Goal: Transaction & Acquisition: Purchase product/service

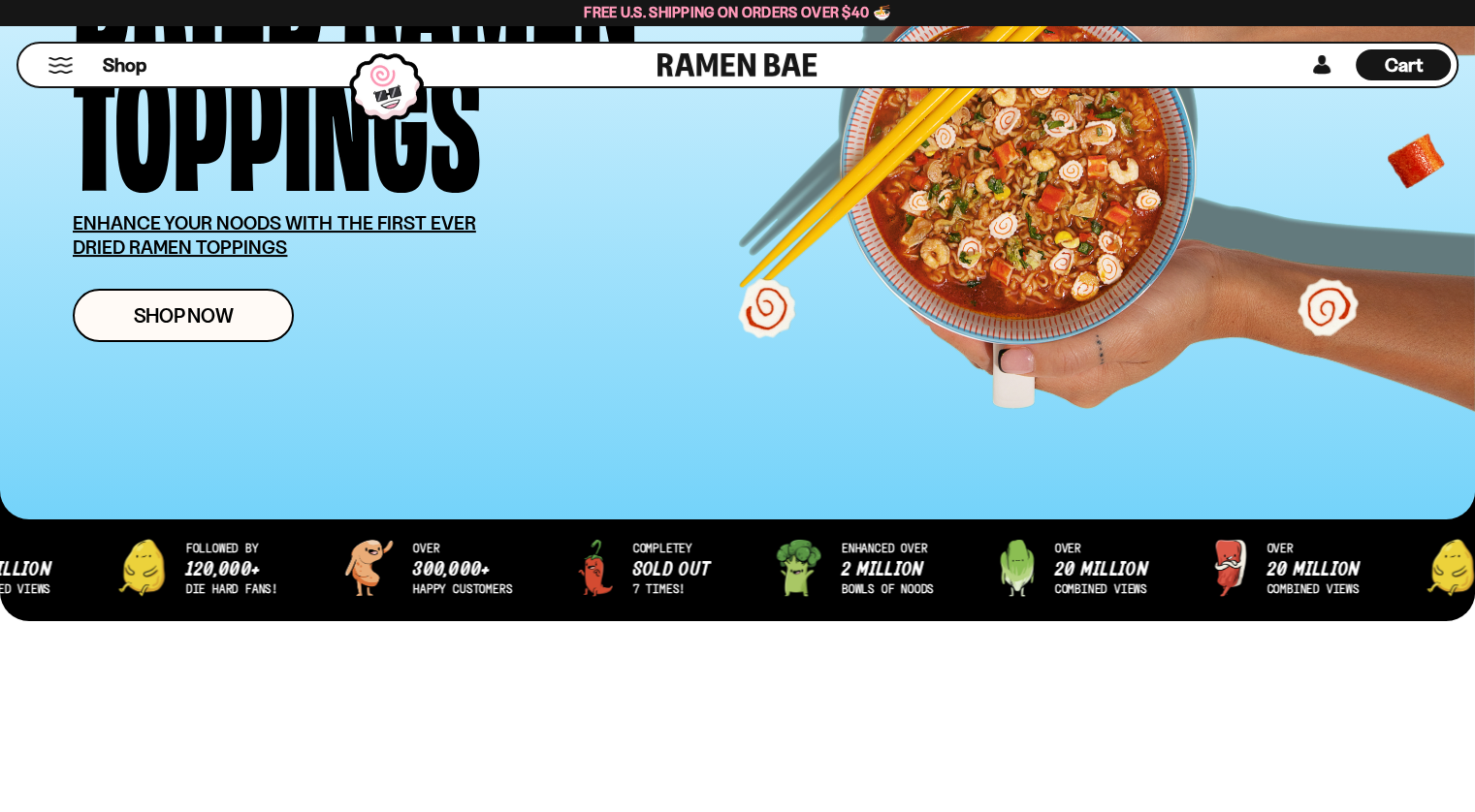
scroll to position [290, 0]
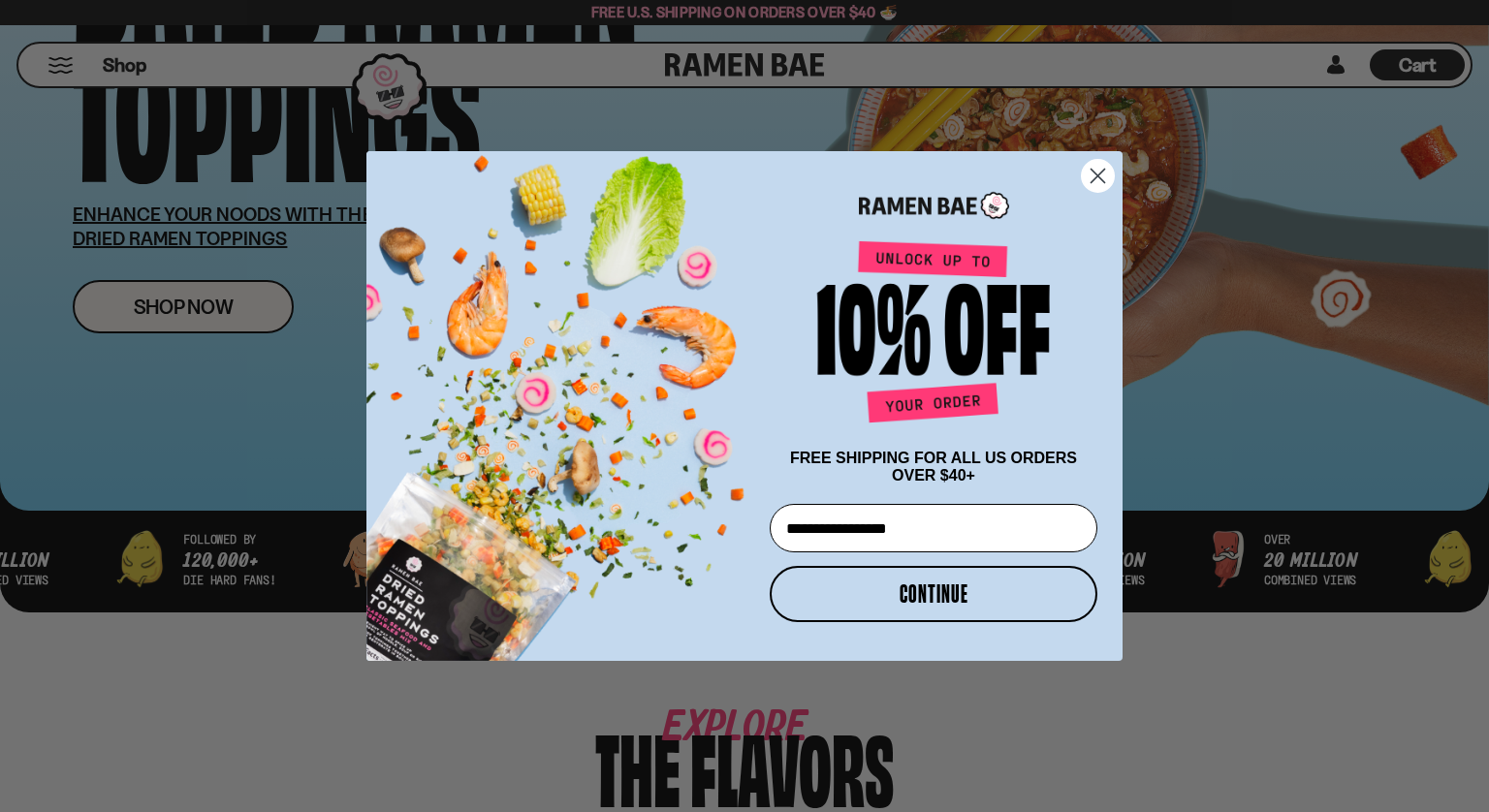
type input "**********"
click at [964, 597] on button "CONTINUE" at bounding box center [934, 594] width 328 height 56
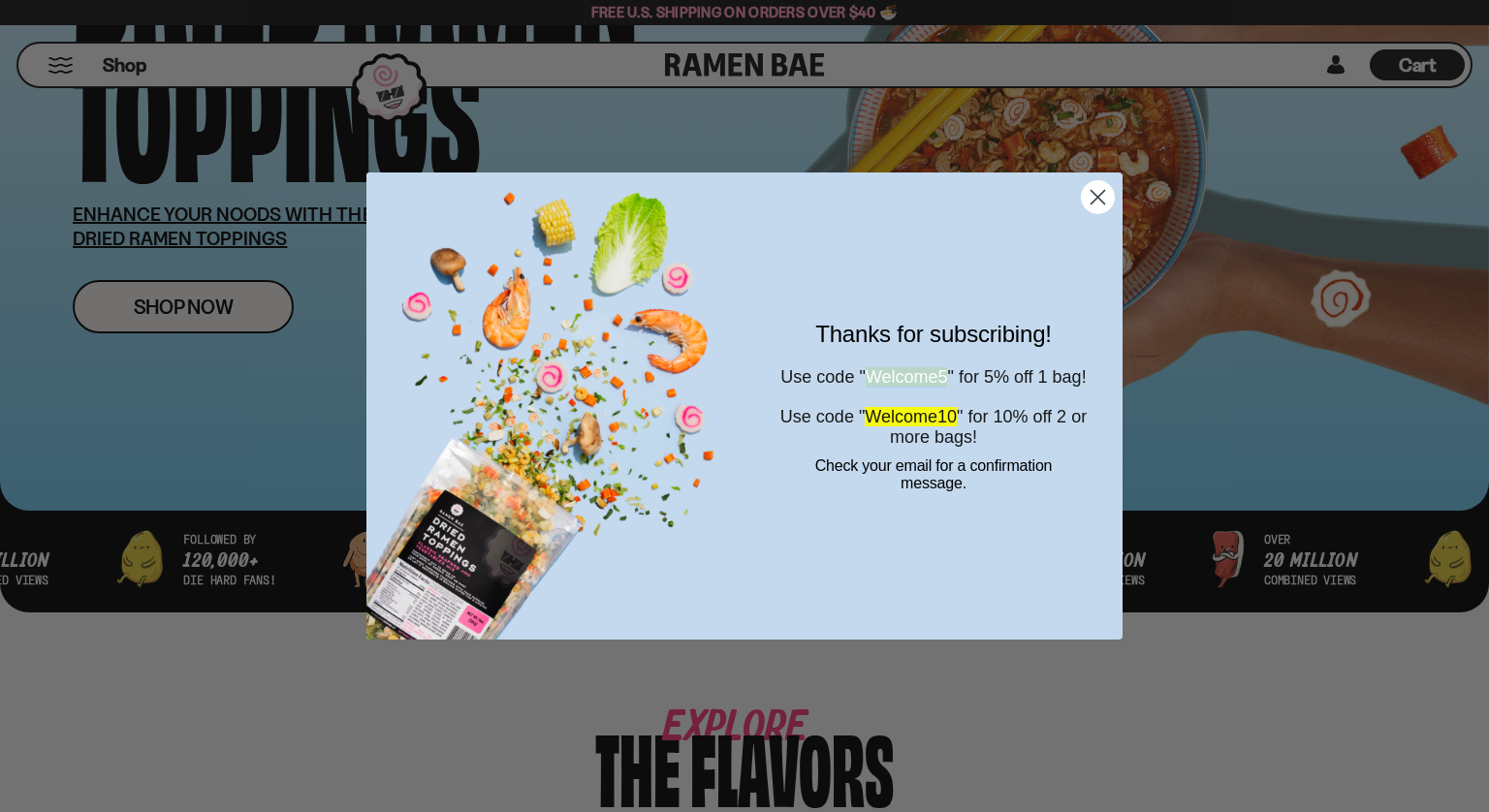
drag, startPoint x: 972, startPoint y: 362, endPoint x: 880, endPoint y: 354, distance: 92.3
click at [880, 367] on span "Use code " Welcome5 " for 5% off 1 bag!" at bounding box center [933, 377] width 305 height 20
copy span "Welcome5"
click at [1089, 204] on circle "Close dialog" at bounding box center [1098, 198] width 32 height 32
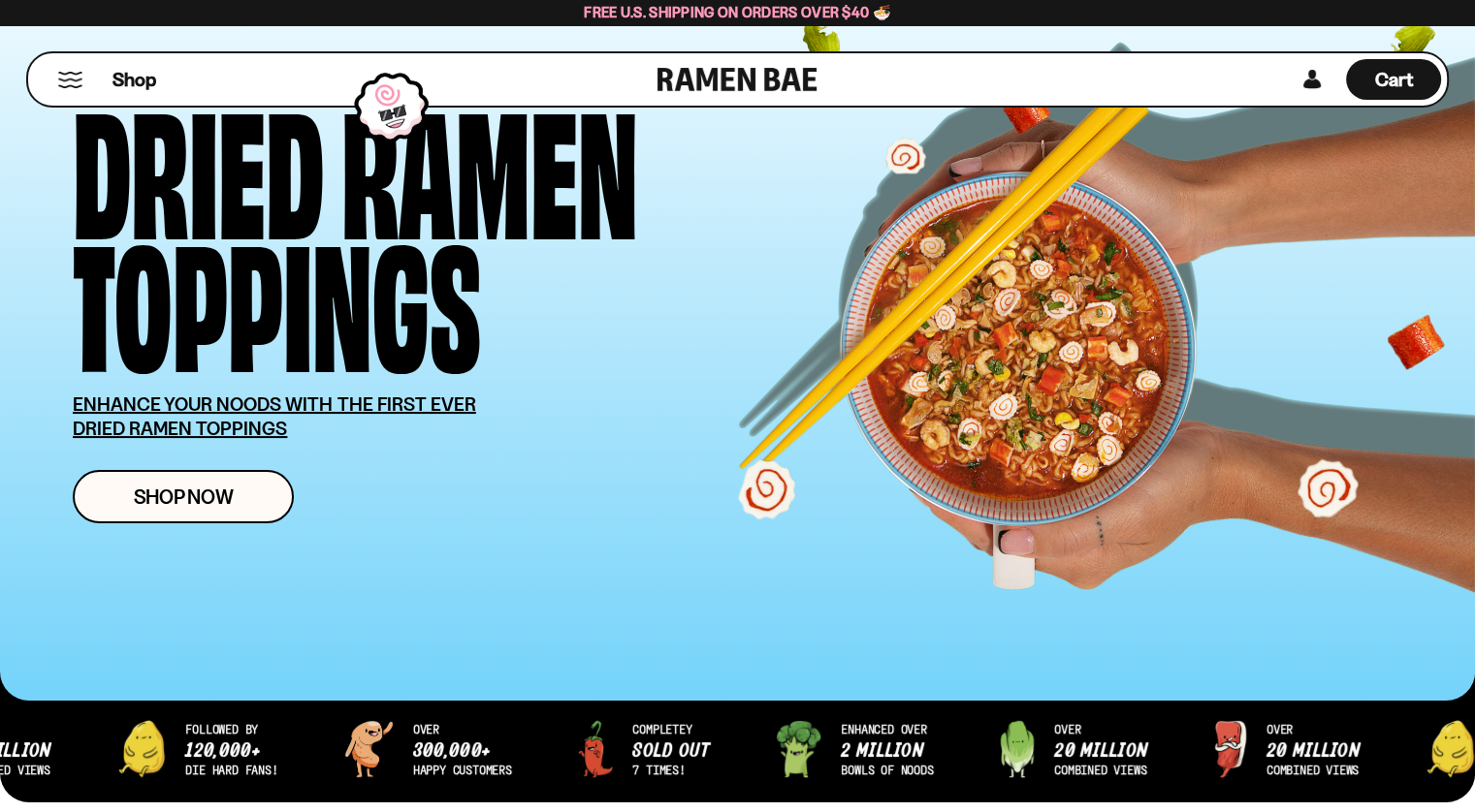
scroll to position [97, 0]
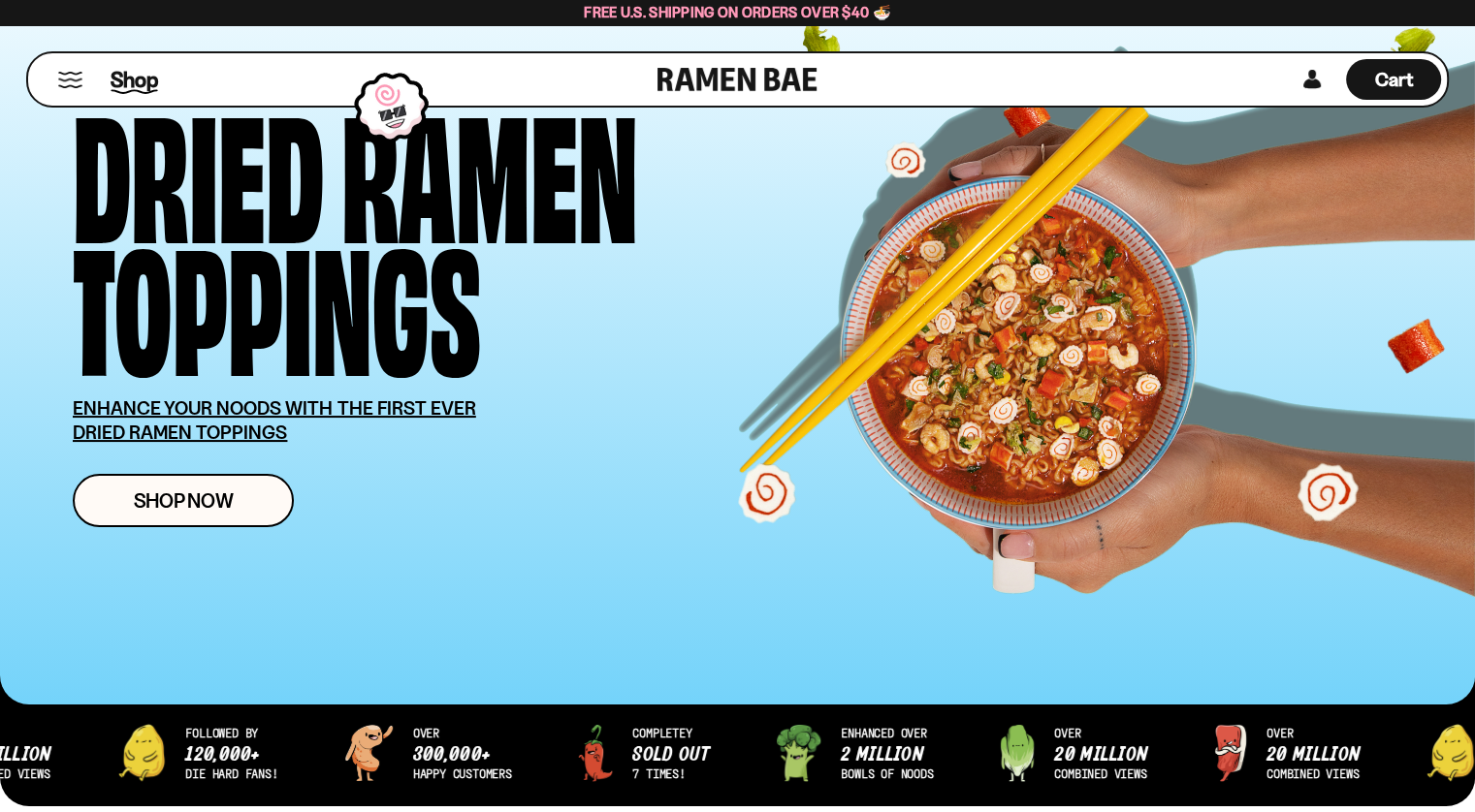
click at [113, 72] on span "Shop" at bounding box center [134, 79] width 47 height 29
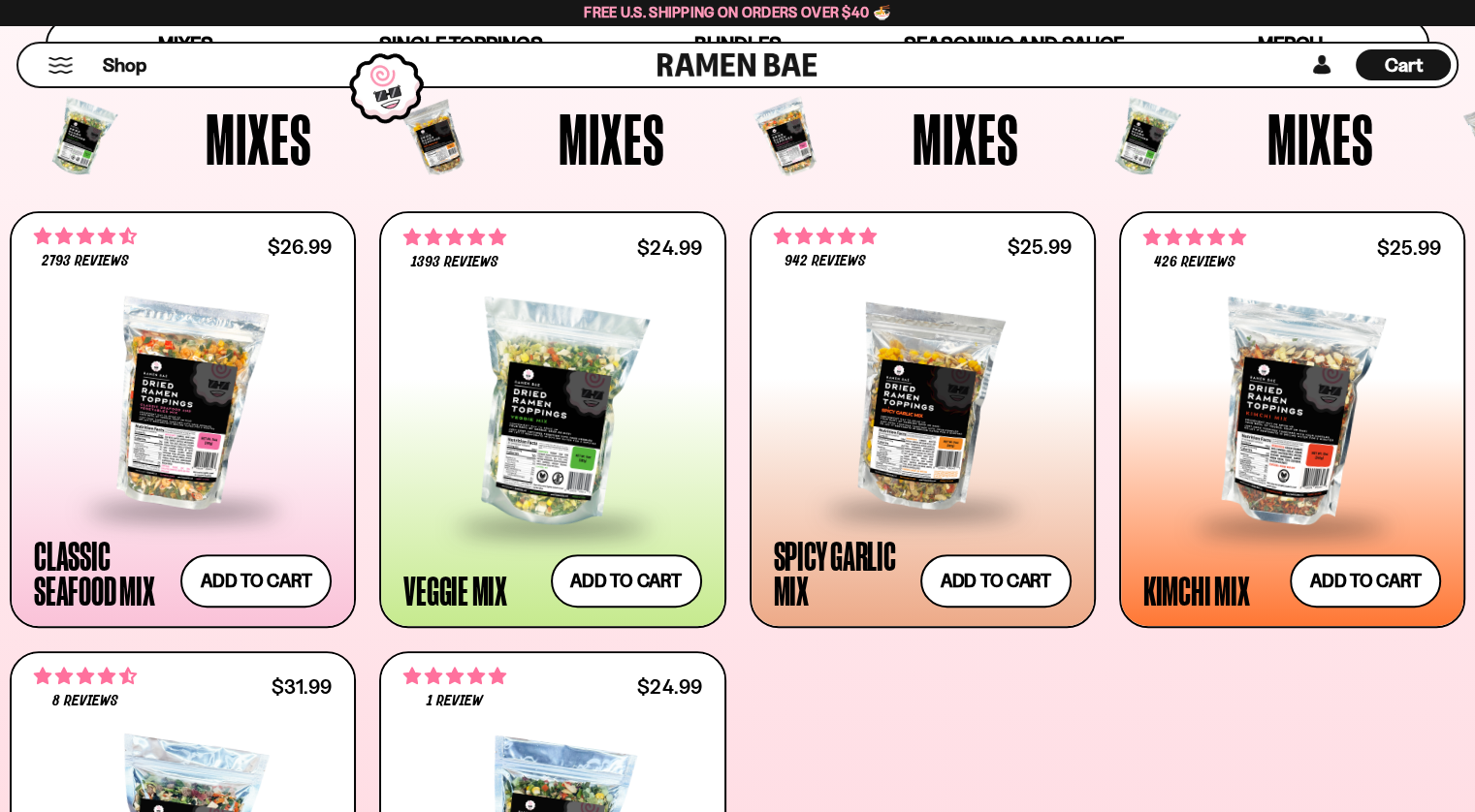
scroll to position [679, 0]
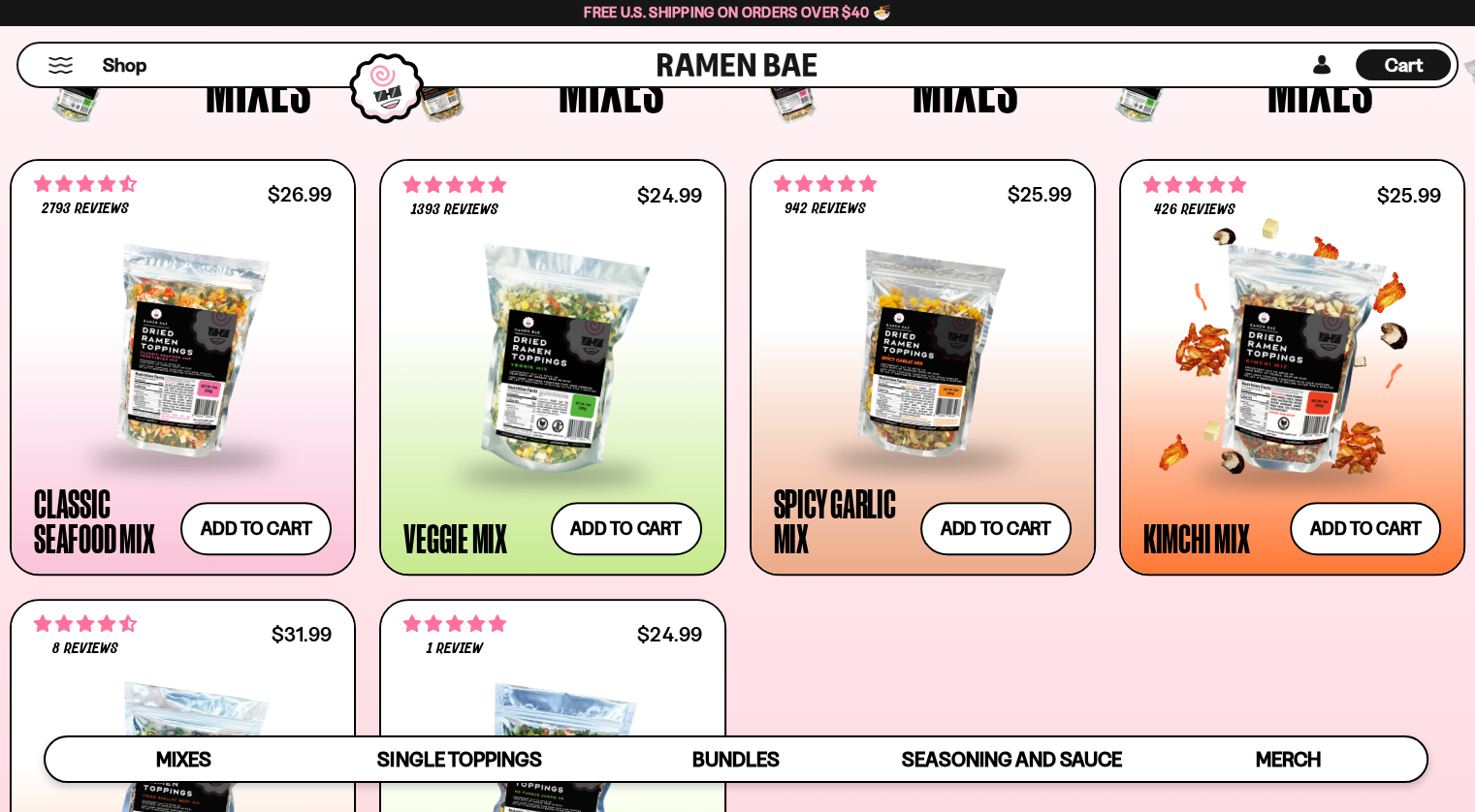
click at [1435, 413] on div at bounding box center [1291, 362] width 297 height 220
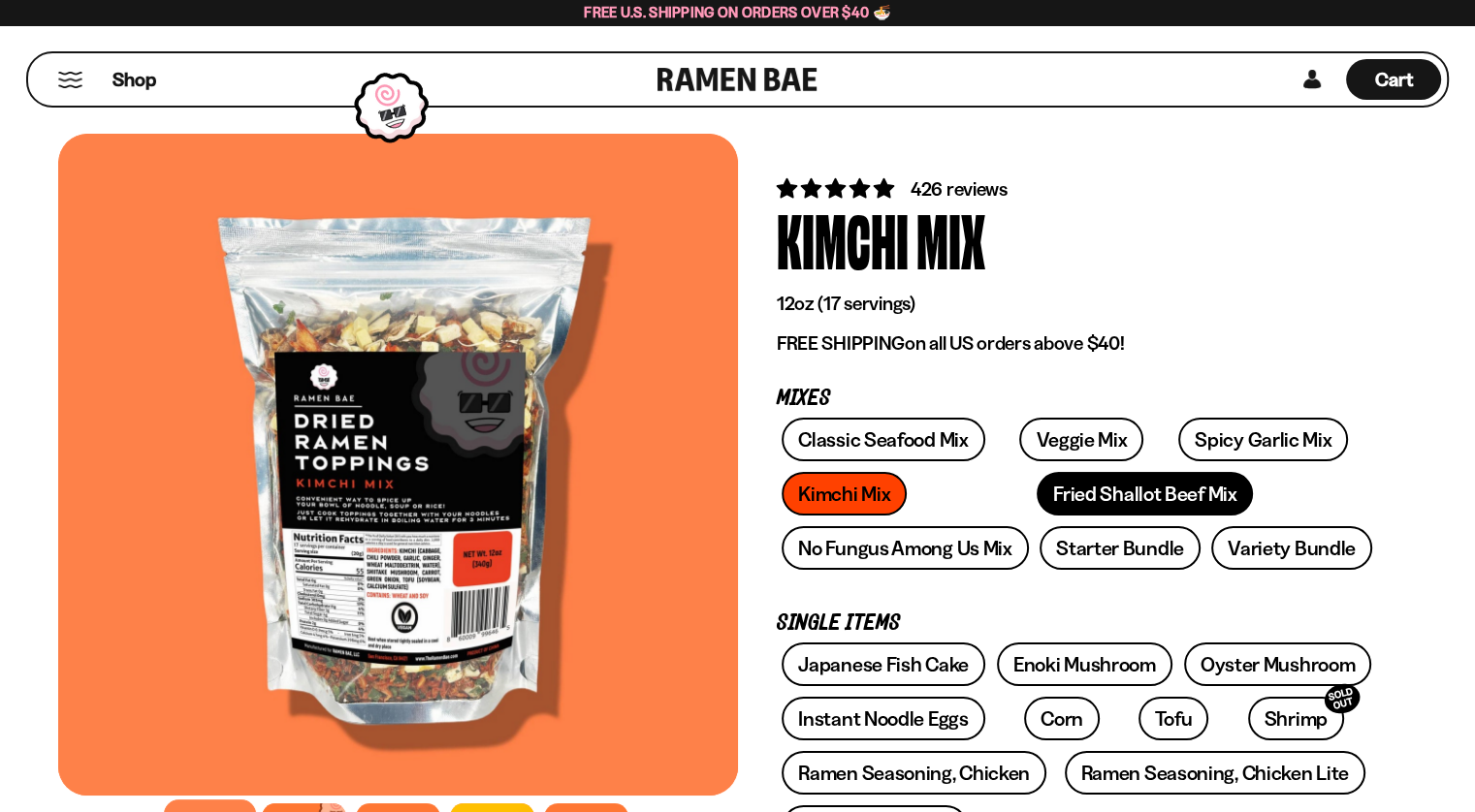
click at [1036, 485] on link "Fried Shallot Beef Mix" at bounding box center [1144, 494] width 216 height 43
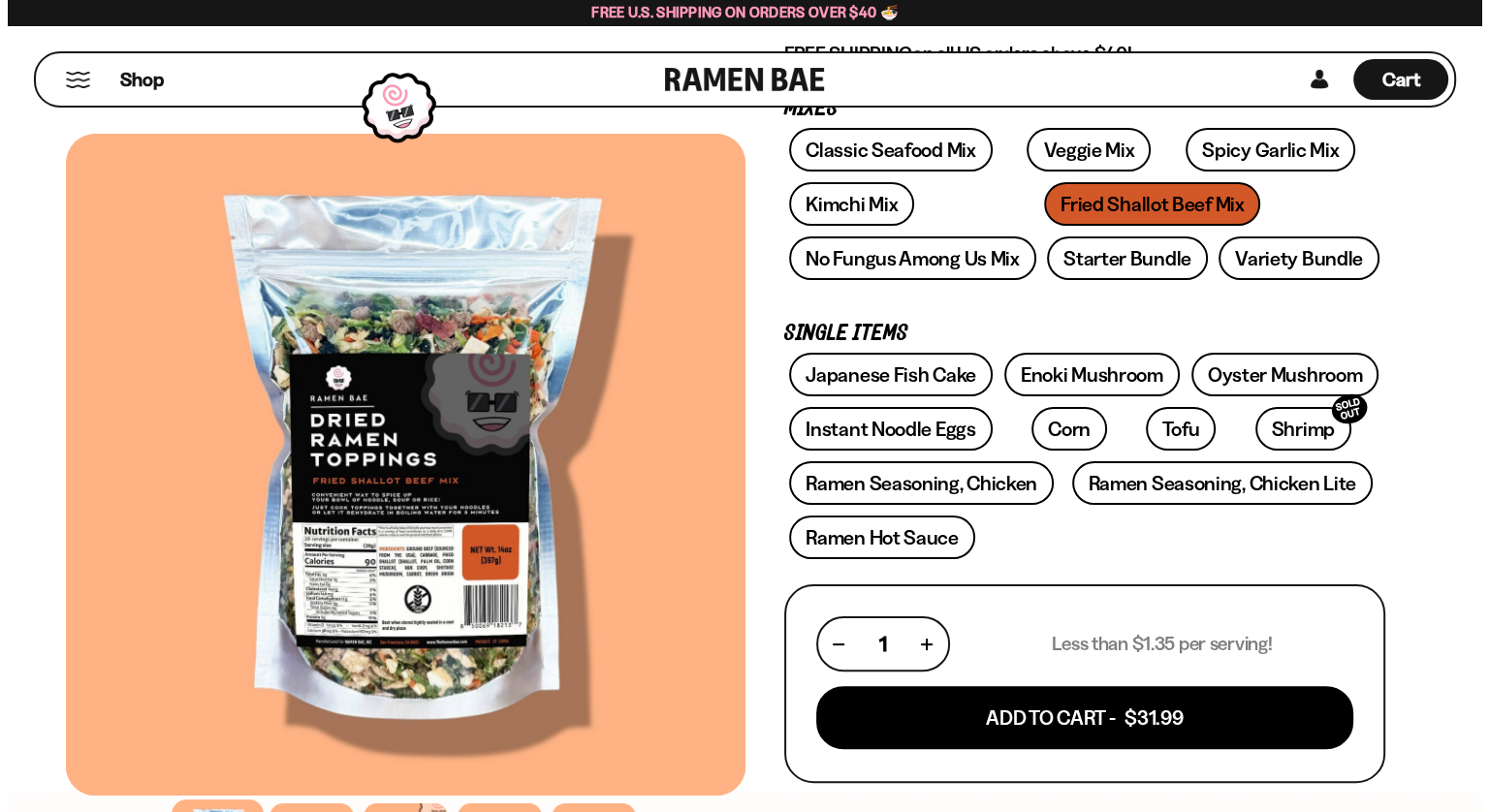
scroll to position [290, 0]
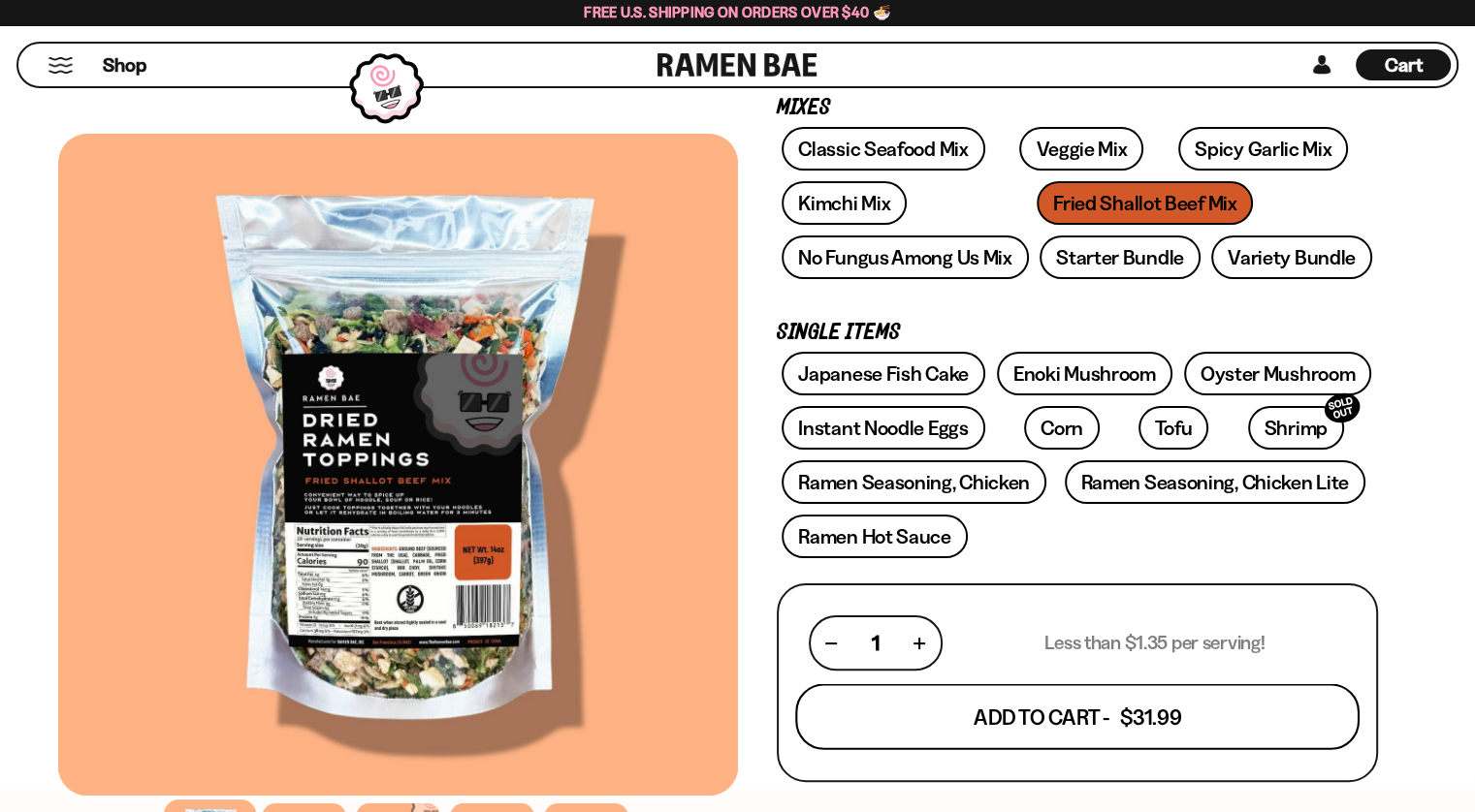
click at [1047, 714] on button "Add To Cart - $31.99" at bounding box center [1077, 717] width 564 height 66
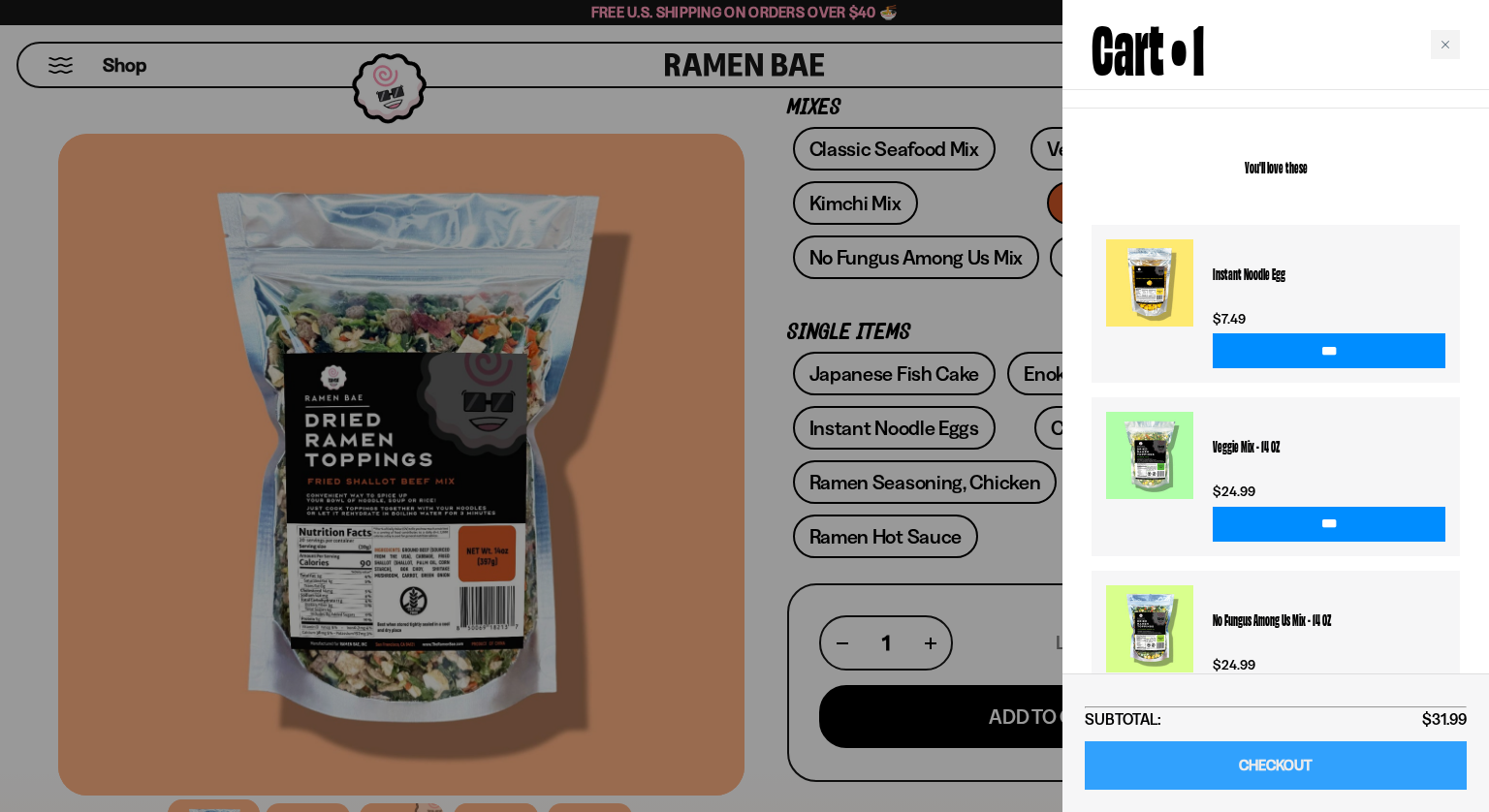
click at [1304, 767] on link "CHECKOUT" at bounding box center [1276, 767] width 382 height 49
